Goal: Information Seeking & Learning: Check status

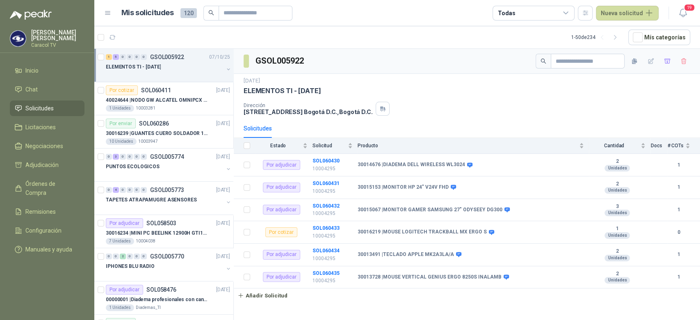
click at [164, 71] on div "ELEMENTOS TI - [DATE]" at bounding box center [165, 67] width 118 height 10
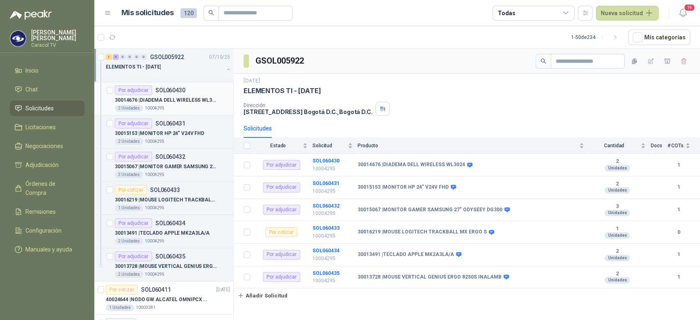
click at [186, 105] on div "2 Unidades 10004295" at bounding box center [172, 108] width 115 height 7
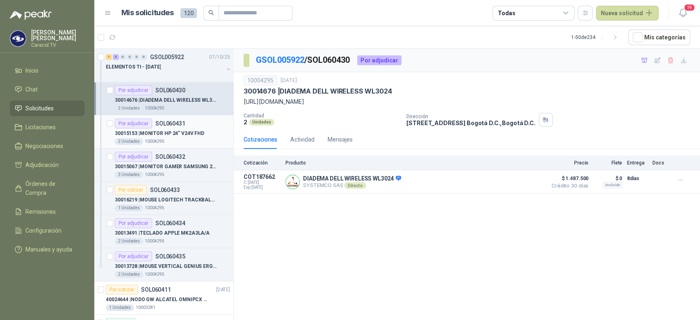
click at [178, 133] on p "30015153 | MONITOR HP 24" V24V FHD" at bounding box center [159, 134] width 89 height 8
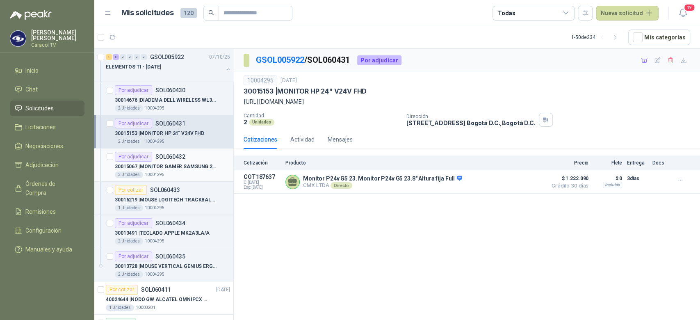
click at [168, 160] on div "Por adjudicar SOL060432" at bounding box center [150, 157] width 71 height 10
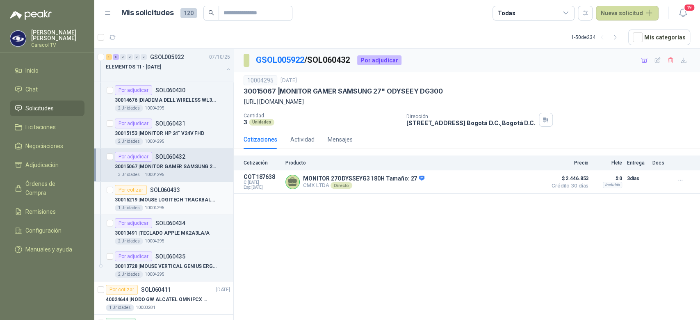
click at [186, 203] on div "30016219 | MOUSE LOGITECH TRACKBALL MX ERGO S" at bounding box center [172, 200] width 115 height 10
